Goal: Find specific page/section

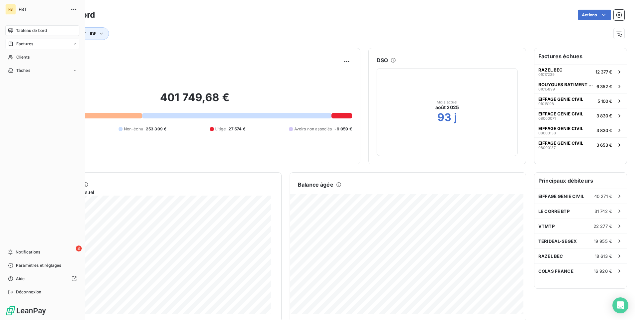
click at [15, 43] on div "Factures" at bounding box center [20, 44] width 25 height 6
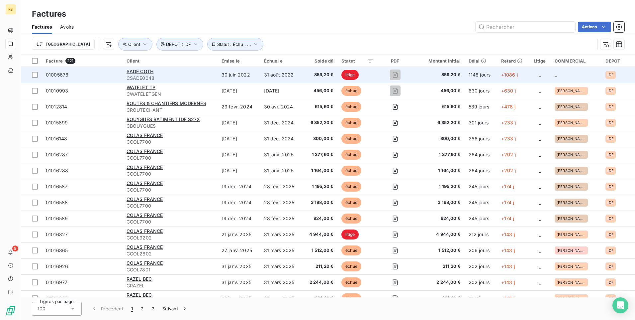
click at [197, 81] on span "CSADE0048" at bounding box center [170, 78] width 87 height 7
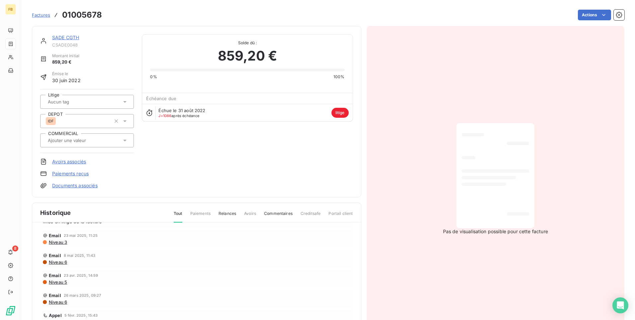
click at [247, 56] on span "859,20 €" at bounding box center [247, 56] width 59 height 20
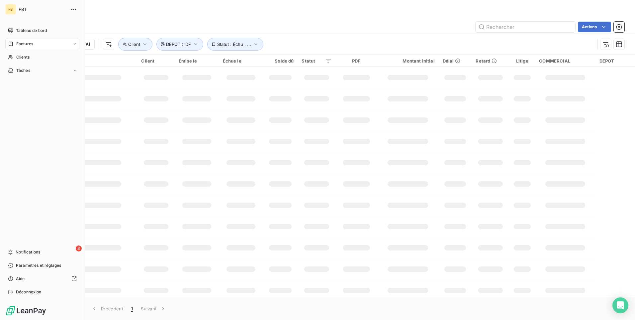
click at [72, 44] on div "Factures" at bounding box center [42, 44] width 74 height 11
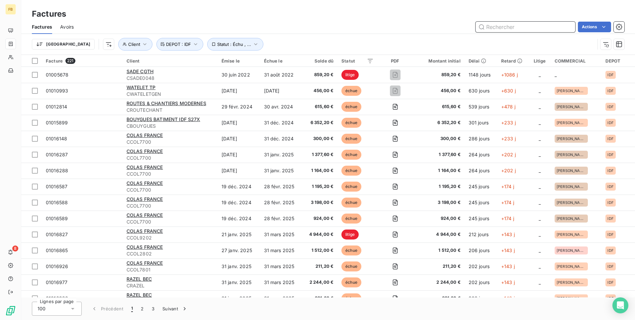
click at [503, 30] on input "text" at bounding box center [526, 27] width 100 height 11
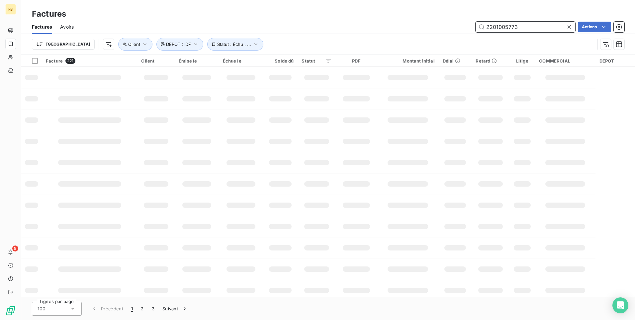
click at [486, 26] on input "2201005773" at bounding box center [526, 27] width 100 height 11
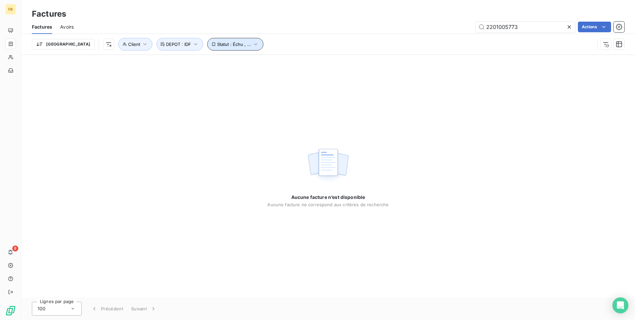
click at [253, 44] on icon "button" at bounding box center [256, 44] width 7 height 7
click at [336, 62] on icon at bounding box center [335, 61] width 7 height 7
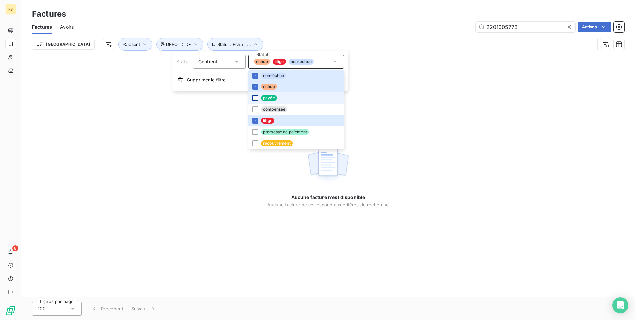
click at [256, 97] on div at bounding box center [256, 98] width 6 height 6
click at [212, 160] on div "Aucune facture n’est disponible Aucune facture ne correspond aux critères de re…" at bounding box center [328, 176] width 614 height 242
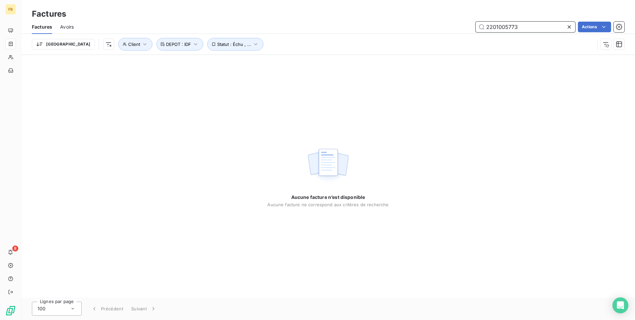
click at [535, 25] on input "2201005773" at bounding box center [526, 27] width 100 height 11
click at [486, 29] on input "2201005773" at bounding box center [526, 27] width 100 height 11
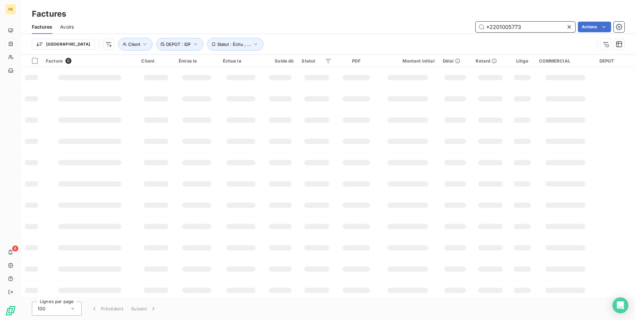
type input "2201005773"
